Goal: Task Accomplishment & Management: Manage account settings

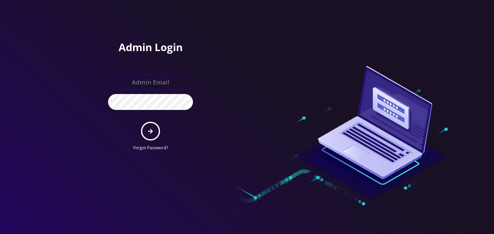
type input "Info@shluchimassist.com"
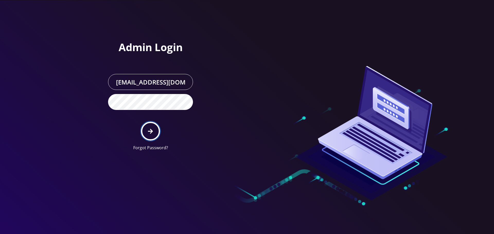
click at [152, 126] on button "submit" at bounding box center [150, 131] width 19 height 19
click at [213, 29] on div "Admin Login Info@shluchimassist.com Forgot Password?" at bounding box center [173, 77] width 147 height 155
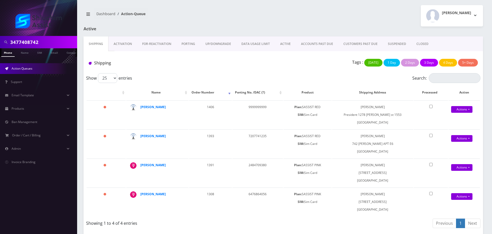
click at [46, 42] on input "3477408742" at bounding box center [43, 42] width 66 height 10
click at [308, 44] on link "ACCOUNTS PAST DUE" at bounding box center [317, 44] width 42 height 15
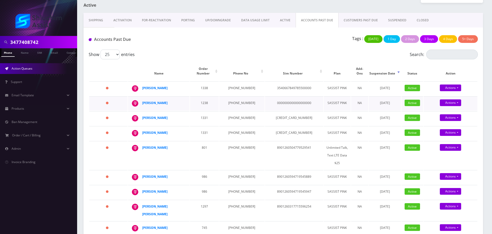
scroll to position [26, 0]
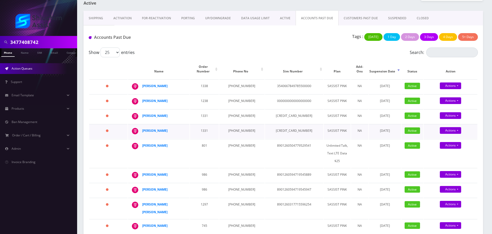
click at [232, 131] on td "941-999-0566" at bounding box center [241, 131] width 45 height 14
click at [235, 112] on td "941-999-7869" at bounding box center [241, 116] width 45 height 14
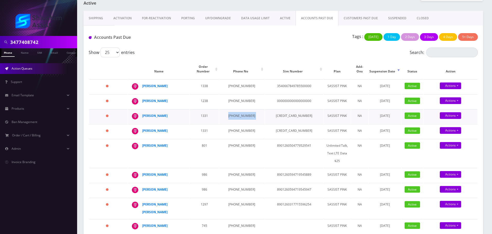
click at [235, 112] on td "941-999-7869" at bounding box center [241, 116] width 45 height 14
copy td "941-999-7869"
click at [236, 96] on td "646-392-6121" at bounding box center [241, 101] width 45 height 14
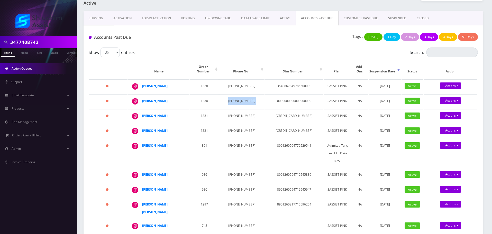
copy td "646-392-6121"
click at [236, 79] on td "347-683-5590" at bounding box center [241, 86] width 45 height 14
copy td "683"
click at [236, 79] on td "347-683-5590" at bounding box center [241, 86] width 45 height 14
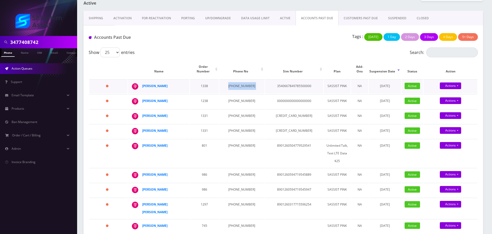
click at [236, 79] on td "347-683-5590" at bounding box center [241, 86] width 45 height 14
copy td "347-683-5590"
click at [51, 43] on input "3477408742" at bounding box center [43, 42] width 66 height 10
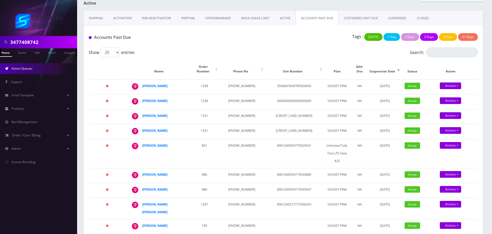
click at [51, 43] on input "3477408742" at bounding box center [43, 42] width 66 height 10
paste input "-683-5590"
click at [37, 42] on input "347-683-5590" at bounding box center [43, 42] width 66 height 10
type input "3476835590"
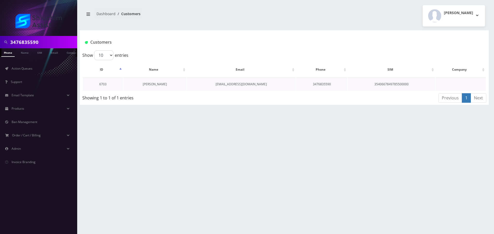
click at [148, 83] on link "[PERSON_NAME]" at bounding box center [155, 84] width 24 height 4
drag, startPoint x: 171, startPoint y: 84, endPoint x: 144, endPoint y: 84, distance: 26.5
click at [144, 84] on td "[PERSON_NAME]" at bounding box center [154, 84] width 63 height 13
copy link "[PERSON_NAME]"
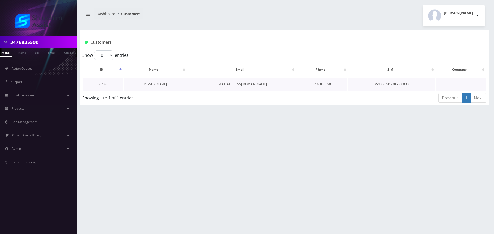
click at [155, 85] on link "[PERSON_NAME]" at bounding box center [155, 84] width 24 height 4
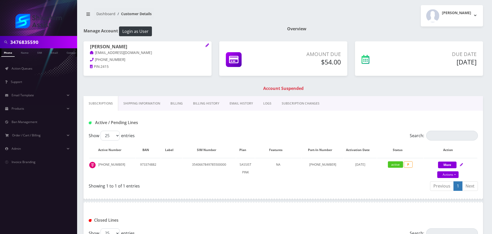
click at [203, 108] on link "Billing History" at bounding box center [206, 103] width 37 height 15
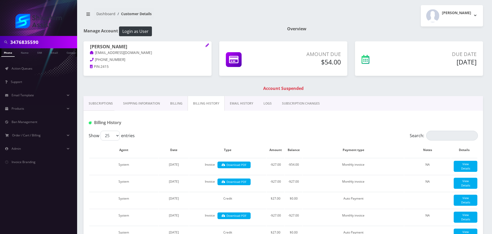
click at [105, 102] on link "Subscriptions" at bounding box center [101, 103] width 34 height 15
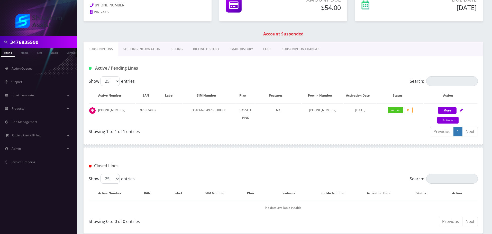
scroll to position [53, 0]
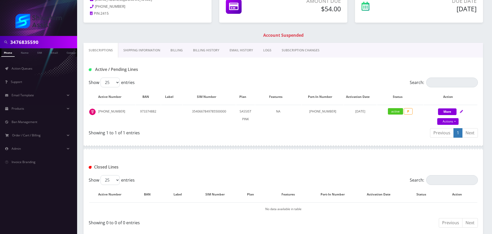
click at [213, 57] on link "Billing History" at bounding box center [206, 50] width 37 height 15
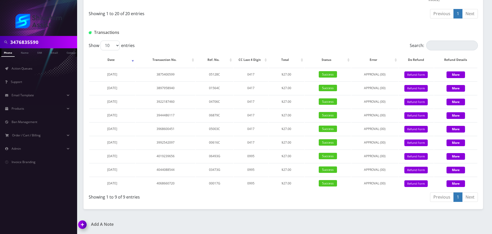
scroll to position [475, 0]
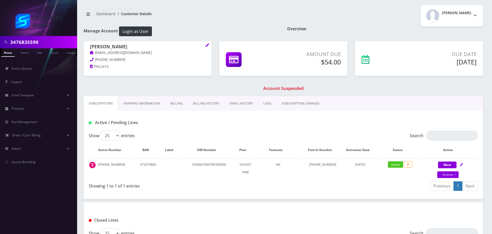
click at [136, 48] on h1 "Moshe Kornfeld" at bounding box center [147, 47] width 115 height 6
drag, startPoint x: 152, startPoint y: 56, endPoint x: 92, endPoint y: 54, distance: 60.2
click at [92, 54] on p "moshekornfeld18@gmail.com" at bounding box center [147, 53] width 115 height 6
copy link "moshekornfeld18@gmail.com"
click at [177, 90] on h1 "Account Suspended" at bounding box center [283, 88] width 397 height 5
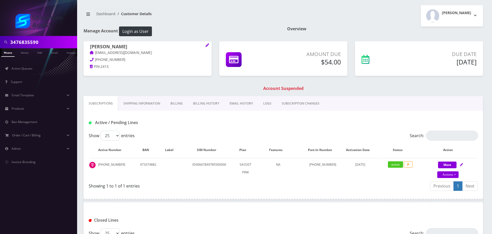
click at [246, 102] on link "EMAIL HISTORY" at bounding box center [242, 103] width 34 height 15
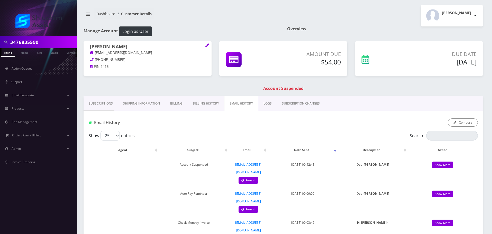
click at [478, 126] on div "Compose" at bounding box center [463, 123] width 30 height 8
click at [463, 125] on button "Compose" at bounding box center [463, 123] width 30 height 8
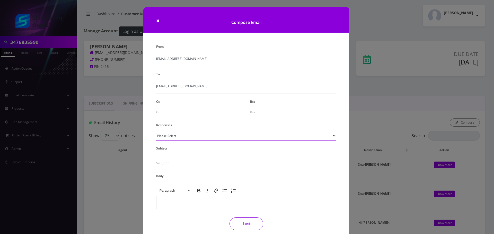
click at [236, 138] on select "Please Select TMobile port Unable to activate CH Pickup Past Due Pick up follow…" at bounding box center [246, 136] width 180 height 10
select select "29"
click at [156, 131] on select "Please Select TMobile port Unable to activate CH Pickup Past Due Pick up follow…" at bounding box center [246, 136] width 180 height 10
type input "Subject: URGENT Action Required: Past Due Payment for Shluchim Assist"
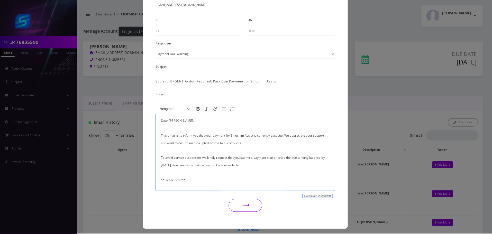
scroll to position [84, 0]
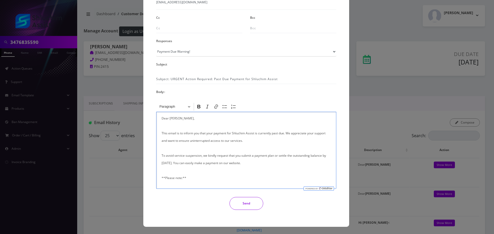
click at [247, 204] on button "Send" at bounding box center [246, 203] width 34 height 13
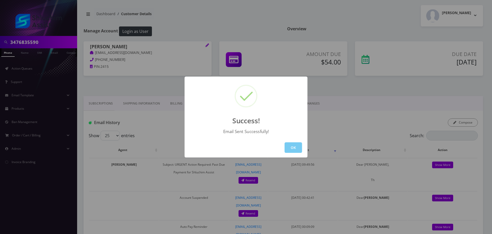
click at [292, 146] on button "OK" at bounding box center [293, 147] width 17 height 11
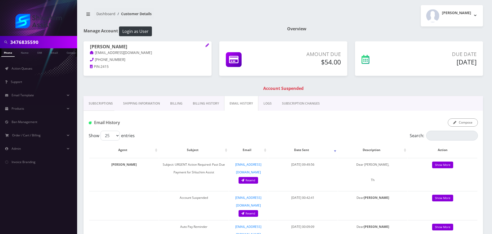
click at [52, 47] on div "3476835590" at bounding box center [38, 42] width 77 height 12
click at [50, 44] on input "3476835590" at bounding box center [43, 42] width 66 height 10
paste input "(9173192410"
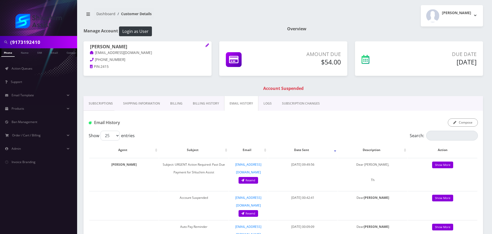
click at [19, 42] on input "(9173192410" at bounding box center [43, 42] width 66 height 10
type input "9173192410"
click at [49, 42] on input "9173192410" at bounding box center [43, 42] width 66 height 10
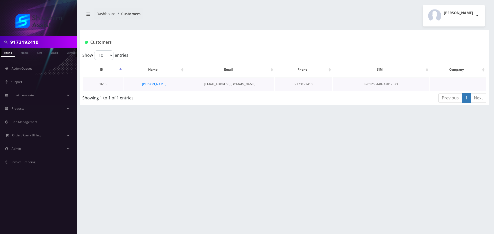
click at [151, 79] on td "[PERSON_NAME]" at bounding box center [153, 84] width 61 height 13
click at [151, 83] on link "[PERSON_NAME]" at bounding box center [154, 84] width 24 height 4
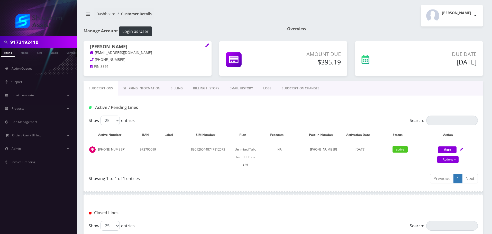
click at [204, 97] on div "Active / Pending Lines" at bounding box center [284, 106] width 400 height 20
click at [206, 95] on link "Billing History" at bounding box center [206, 88] width 37 height 15
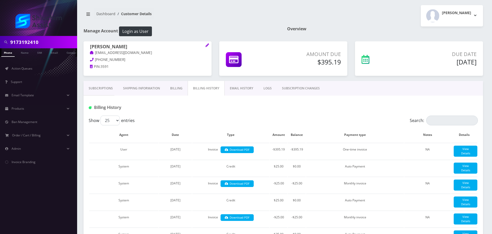
click at [102, 88] on link "Subscriptions" at bounding box center [101, 88] width 34 height 15
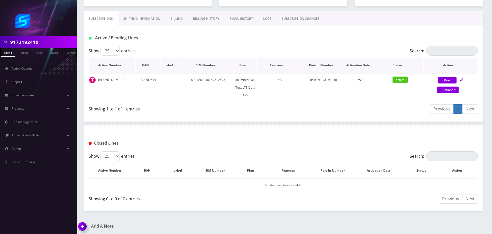
scroll to position [71, 0]
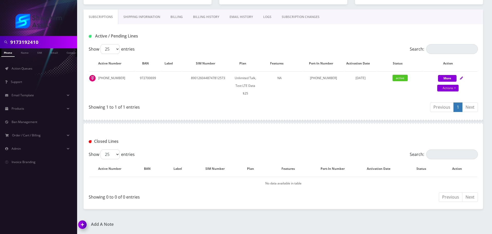
click at [203, 12] on link "Billing History" at bounding box center [206, 17] width 37 height 15
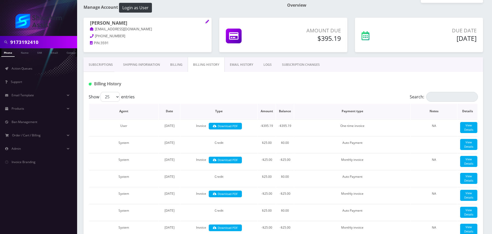
scroll to position [26, 0]
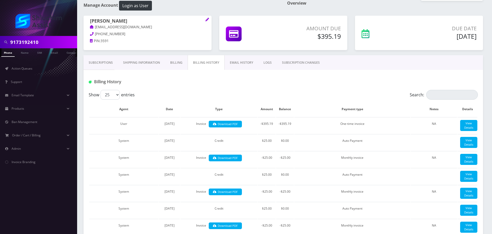
click at [101, 67] on link "Subscriptions" at bounding box center [101, 62] width 34 height 15
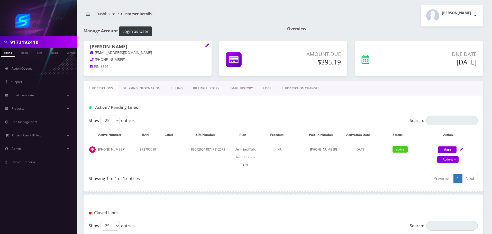
click at [144, 90] on link "Shipping Information" at bounding box center [141, 88] width 47 height 15
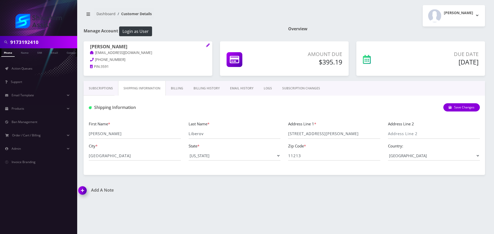
click at [181, 91] on link "Billing" at bounding box center [177, 88] width 23 height 15
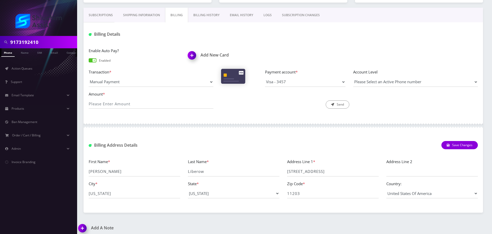
scroll to position [77, 0]
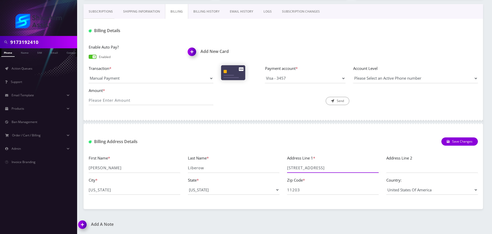
drag, startPoint x: 333, startPoint y: 169, endPoint x: 272, endPoint y: 169, distance: 61.0
click at [272, 169] on div "First Name * Yosef Last Name * Liberow Address Line 1 * 186 East 51st Street Ad…" at bounding box center [283, 177] width 397 height 44
click at [250, 101] on div "Description * Send" at bounding box center [283, 96] width 132 height 18
drag, startPoint x: 332, startPoint y: 168, endPoint x: 266, endPoint y: 167, distance: 65.3
click at [266, 167] on div "First Name * Yosef Last Name * Liberow Address Line 1 * 186 East 51st Street Ad…" at bounding box center [283, 177] width 397 height 44
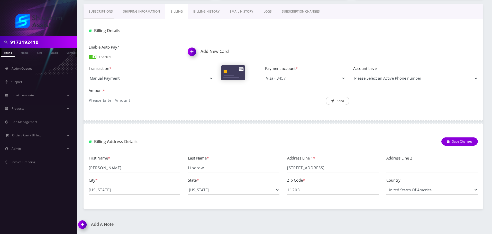
click at [191, 120] on div at bounding box center [284, 121] width 400 height 15
click at [304, 191] on input "11203" at bounding box center [333, 190] width 92 height 10
click at [47, 42] on input "9173192410" at bounding box center [43, 42] width 66 height 10
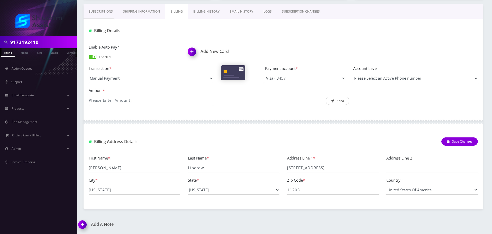
click at [47, 42] on input "9173192410" at bounding box center [43, 42] width 66 height 10
paste input "yaakovdovid770@gmail.com"
type input "yaakovdovid770@gmail.com"
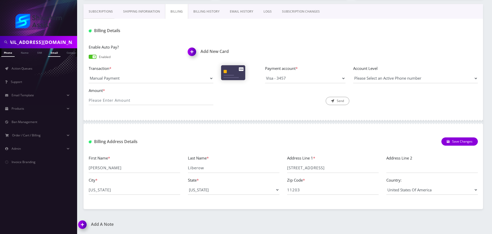
scroll to position [0, 0]
click at [52, 51] on link "Email" at bounding box center [54, 52] width 12 height 8
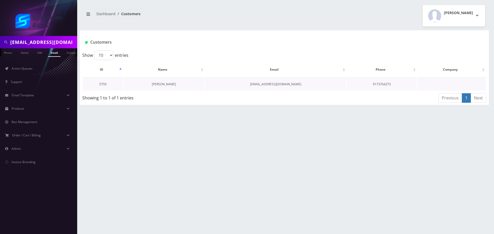
click at [162, 85] on link "[PERSON_NAME]" at bounding box center [164, 84] width 24 height 4
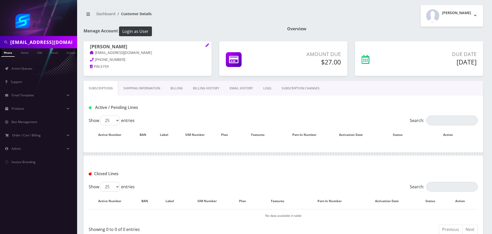
click at [174, 92] on link "Billing" at bounding box center [176, 88] width 23 height 15
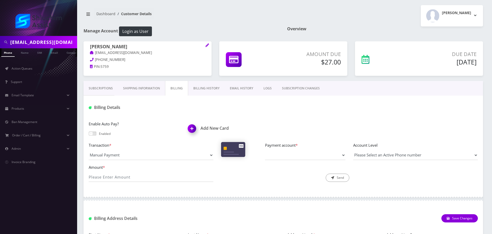
click at [99, 87] on link "Subscriptions" at bounding box center [101, 88] width 34 height 15
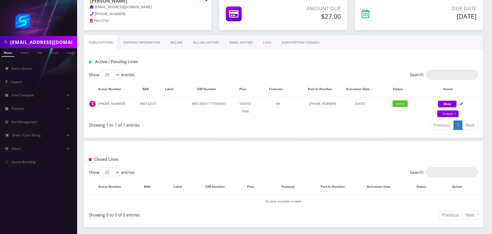
scroll to position [51, 0]
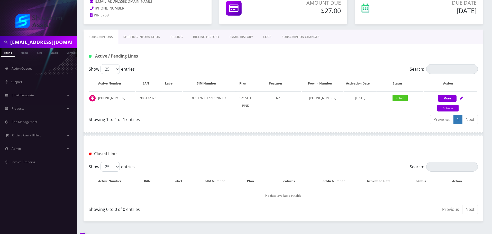
click at [48, 43] on input "[EMAIL_ADDRESS][DOMAIN_NAME]" at bounding box center [43, 42] width 66 height 10
paste input "9173764273"
type input "9173764273"
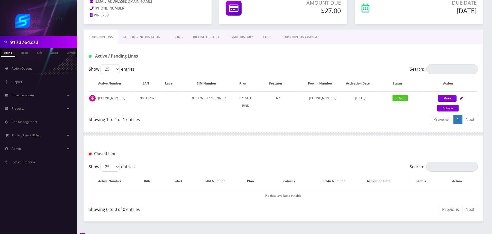
scroll to position [0, 3]
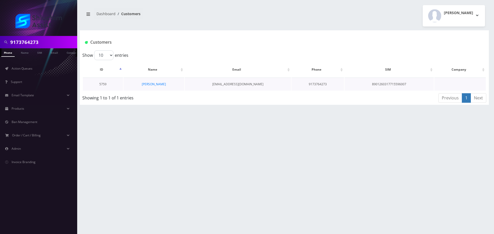
click at [162, 89] on td "[PERSON_NAME]" at bounding box center [153, 84] width 61 height 13
click at [154, 85] on link "[PERSON_NAME]" at bounding box center [154, 84] width 24 height 4
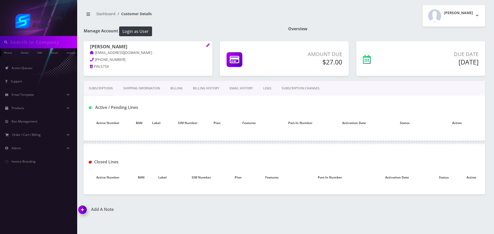
type input "9173764273"
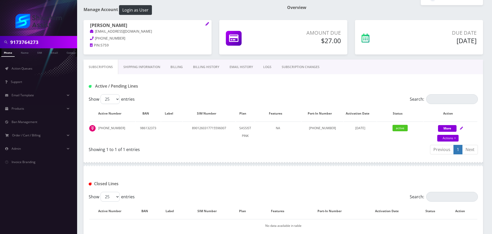
scroll to position [64, 0]
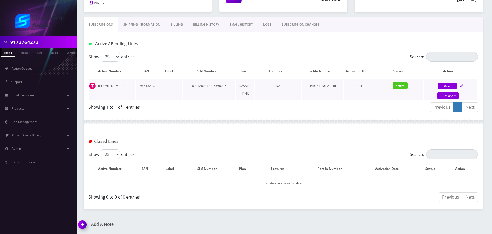
click at [145, 97] on td "986132373" at bounding box center [148, 89] width 25 height 21
click at [452, 95] on link "Actions" at bounding box center [447, 96] width 21 height 7
select select "Sim Card"
select select "74"
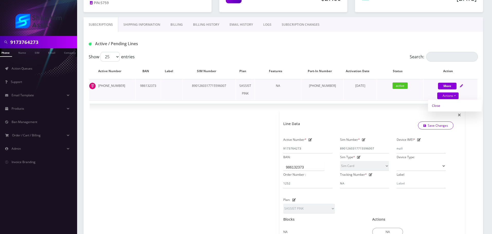
click at [442, 105] on link "Close" at bounding box center [455, 106] width 54 height 8
type input "[DATE]"
select select "Sim Card"
select select "74"
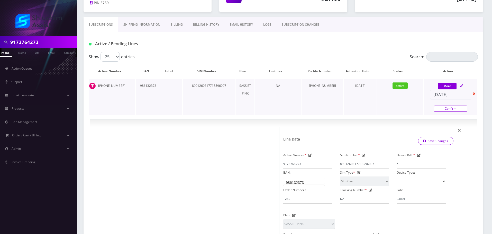
click at [454, 111] on link "Confirm" at bounding box center [450, 109] width 33 height 6
select select "Sim Card"
select select "74"
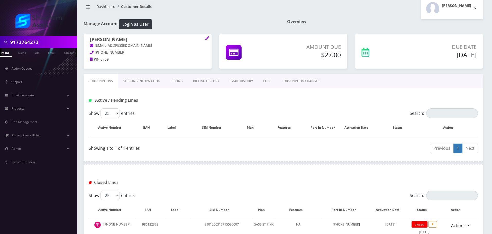
scroll to position [0, 0]
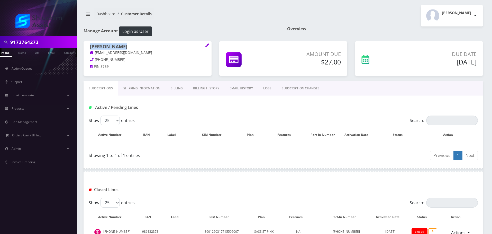
drag, startPoint x: 114, startPoint y: 47, endPoint x: 80, endPoint y: 47, distance: 34.7
click at [80, 47] on div "[PERSON_NAME] [EMAIL_ADDRESS][DOMAIN_NAME] [PHONE_NUMBER] PIN: 5759" at bounding box center [148, 57] width 136 height 32
copy h1 "[PERSON_NAME]"
drag, startPoint x: 142, startPoint y: 53, endPoint x: 93, endPoint y: 53, distance: 48.6
click at [93, 53] on p "[EMAIL_ADDRESS][DOMAIN_NAME]" at bounding box center [147, 53] width 115 height 6
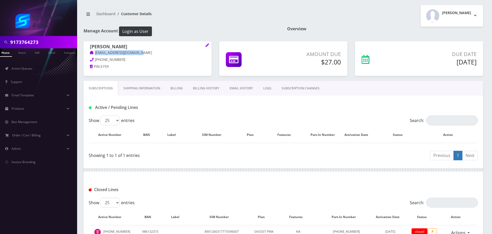
copy link "[EMAIL_ADDRESS][DOMAIN_NAME]"
click at [45, 41] on input "9173764273" at bounding box center [43, 42] width 66 height 10
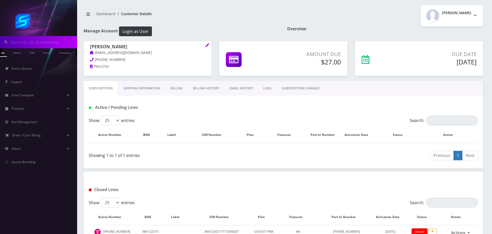
click at [43, 39] on input "text" at bounding box center [43, 42] width 66 height 10
paste input "5102168905"
type input "5102168905"
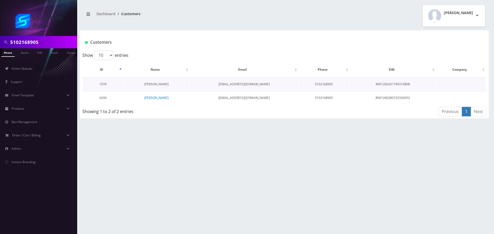
click at [152, 83] on link "[PERSON_NAME]" at bounding box center [156, 84] width 24 height 4
click at [155, 98] on link "Geula Lipsker" at bounding box center [156, 98] width 24 height 4
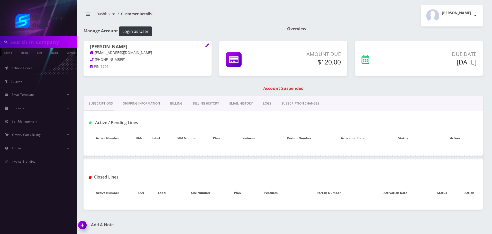
type input "5102168905"
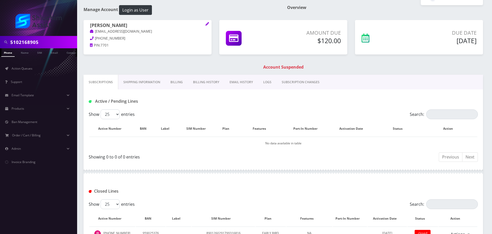
scroll to position [24, 0]
